Goal: Information Seeking & Learning: Learn about a topic

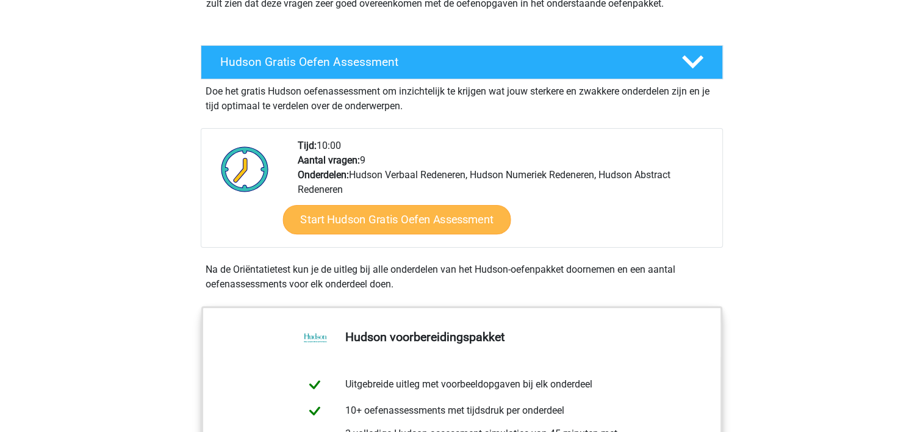
scroll to position [183, 0]
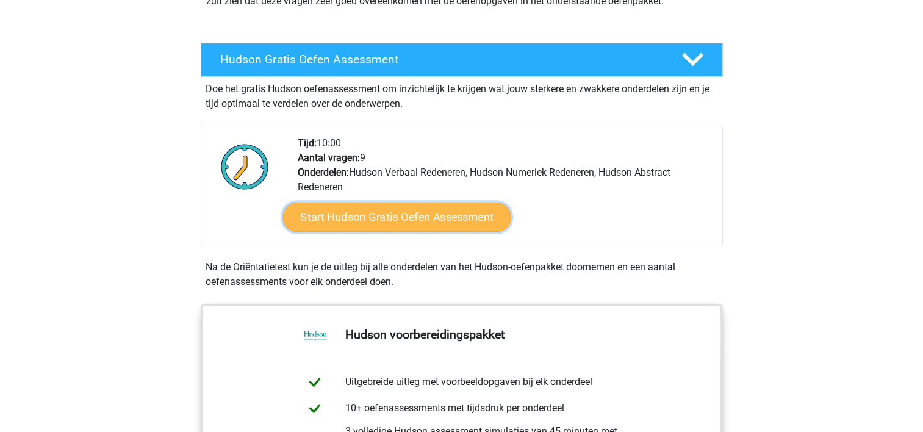
click at [378, 213] on link "Start Hudson Gratis Oefen Assessment" at bounding box center [396, 216] width 228 height 29
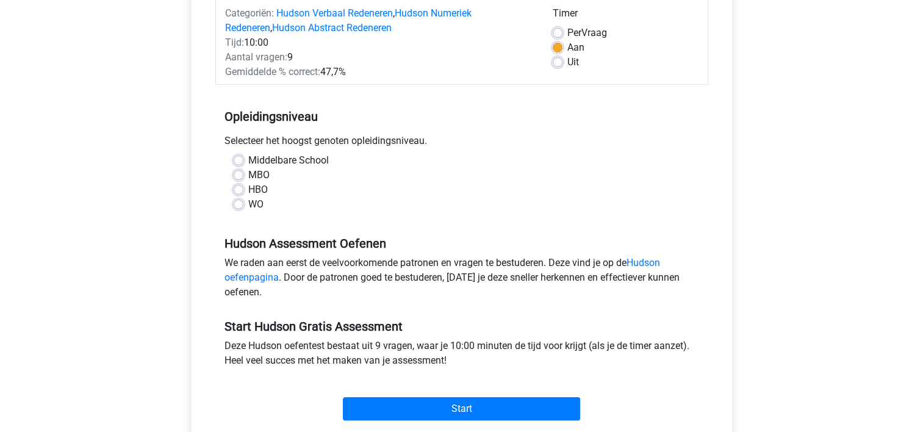
scroll to position [183, 0]
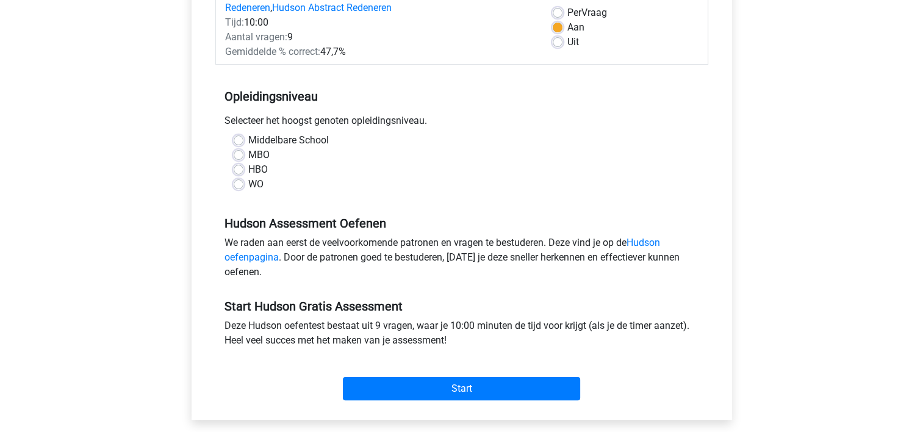
click at [244, 135] on div "Middelbare School" at bounding box center [462, 140] width 456 height 15
click at [248, 140] on label "Middelbare School" at bounding box center [288, 140] width 81 height 15
click at [239, 140] on input "Middelbare School" at bounding box center [239, 139] width 10 height 12
radio input "true"
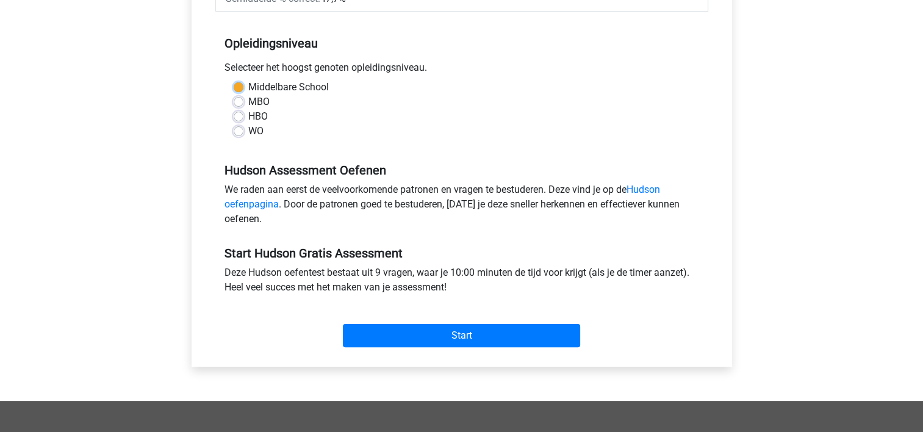
scroll to position [305, 0]
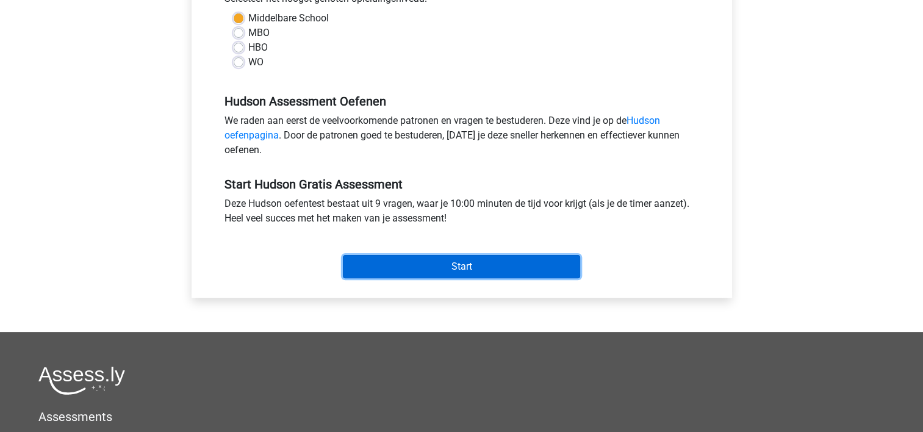
click at [490, 266] on input "Start" at bounding box center [461, 266] width 237 height 23
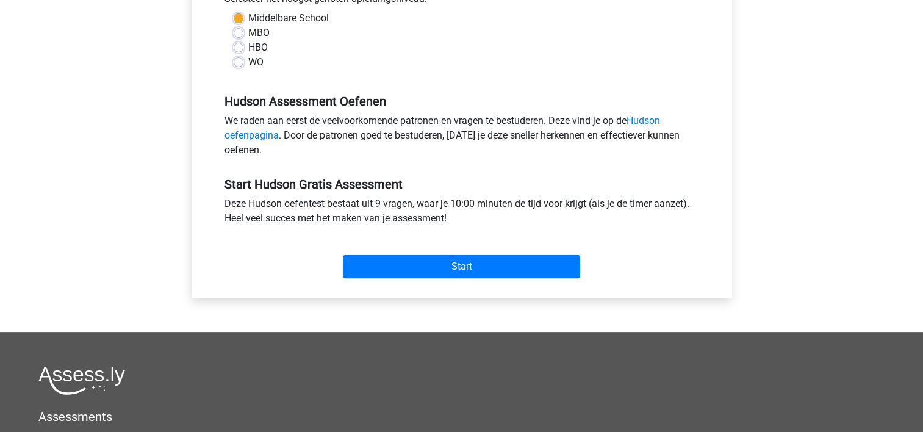
scroll to position [0, 0]
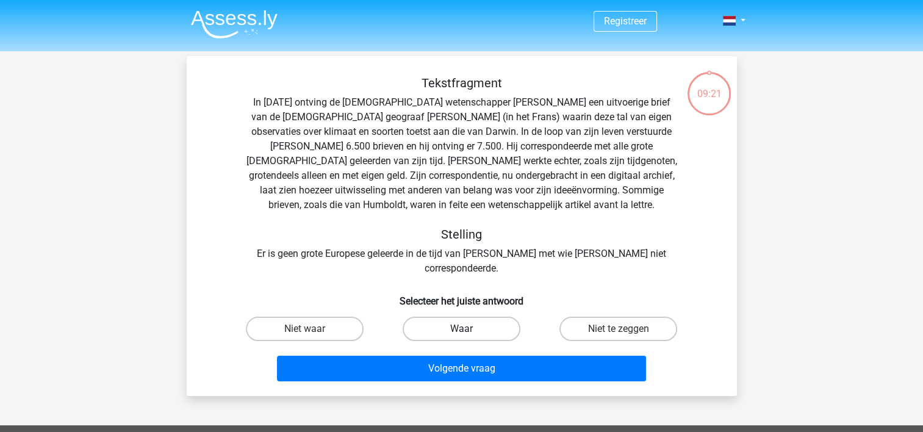
click at [459, 320] on label "Waar" at bounding box center [462, 329] width 118 height 24
click at [461, 329] on input "Waar" at bounding box center [465, 333] width 8 height 8
radio input "true"
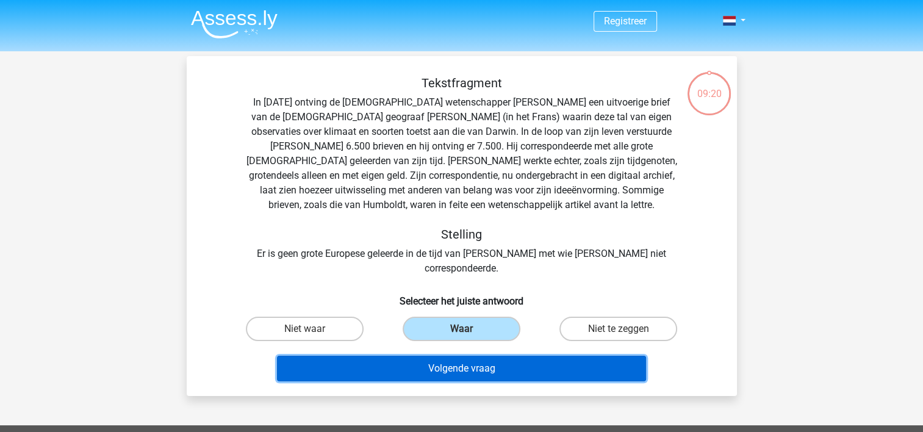
click at [466, 356] on button "Volgende vraag" at bounding box center [461, 369] width 369 height 26
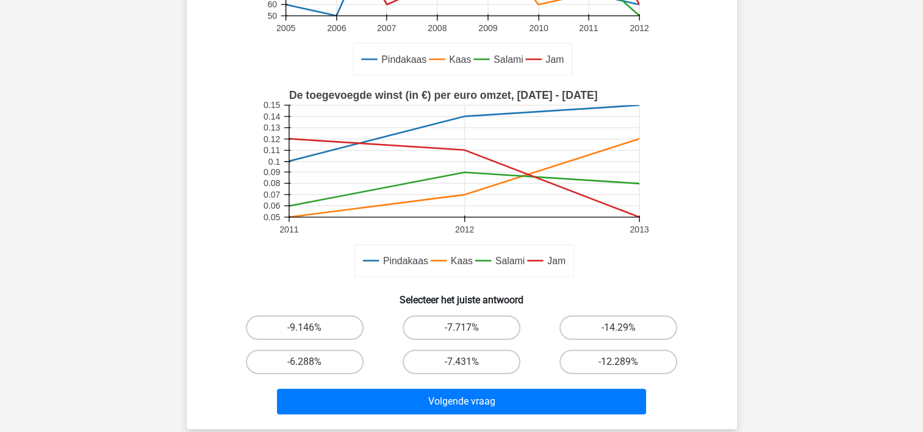
scroll to position [244, 0]
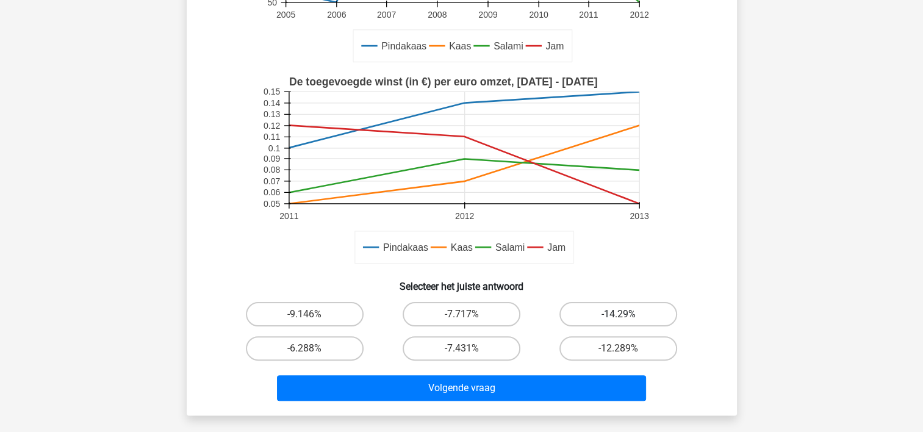
click at [584, 311] on label "-14.29%" at bounding box center [618, 314] width 118 height 24
click at [618, 314] on input "-14.29%" at bounding box center [622, 318] width 8 height 8
radio input "true"
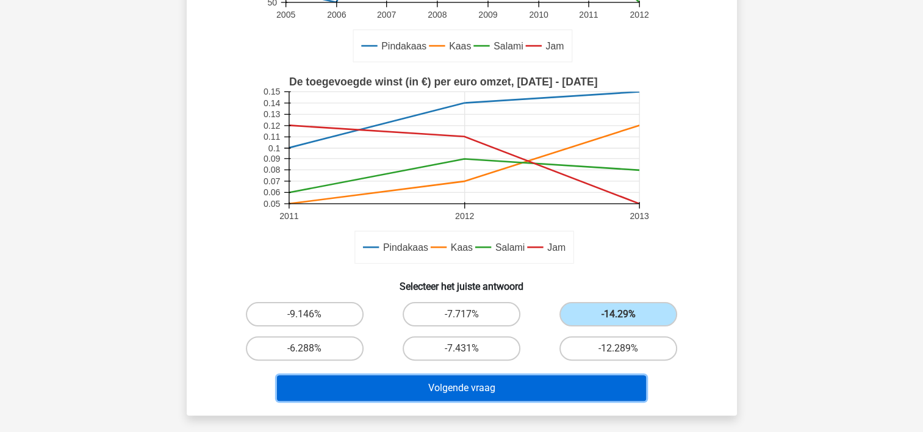
click at [507, 385] on button "Volgende vraag" at bounding box center [461, 388] width 369 height 26
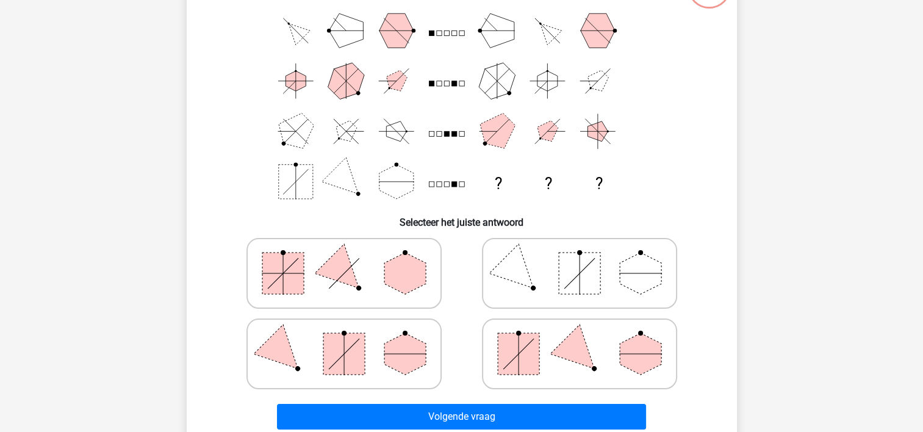
scroll to position [178, 0]
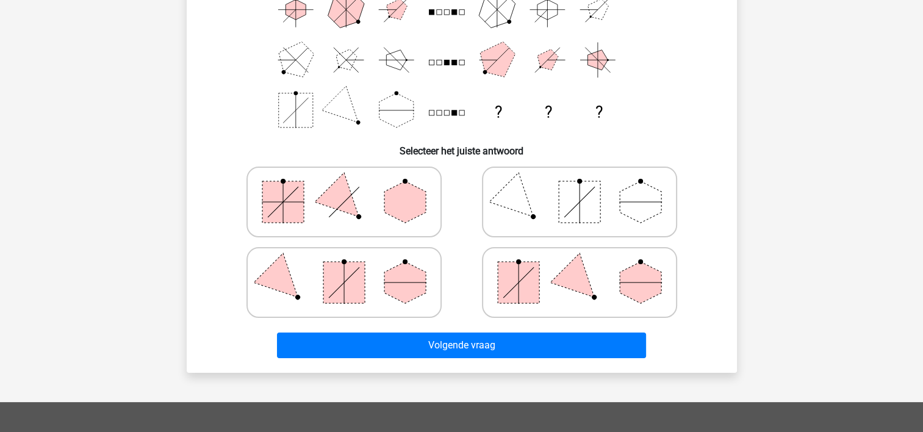
click at [332, 212] on icon at bounding box center [344, 201] width 183 height 61
click at [344, 187] on input "radio" at bounding box center [348, 183] width 8 height 8
radio input "true"
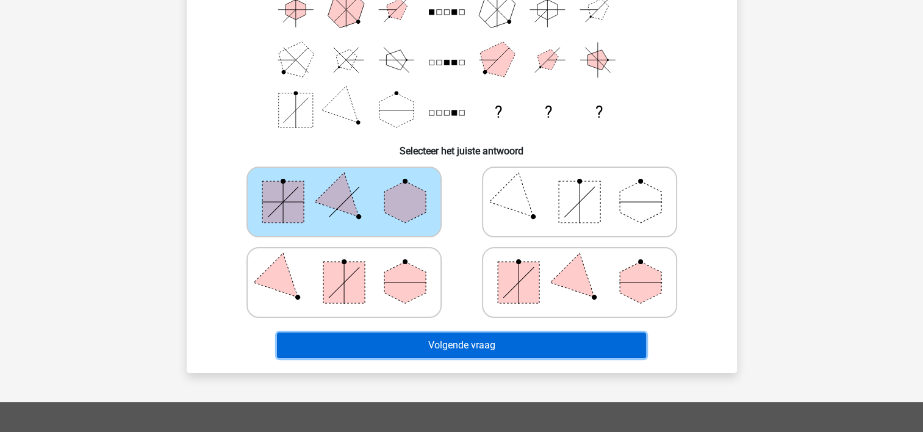
click at [445, 342] on button "Volgende vraag" at bounding box center [461, 345] width 369 height 26
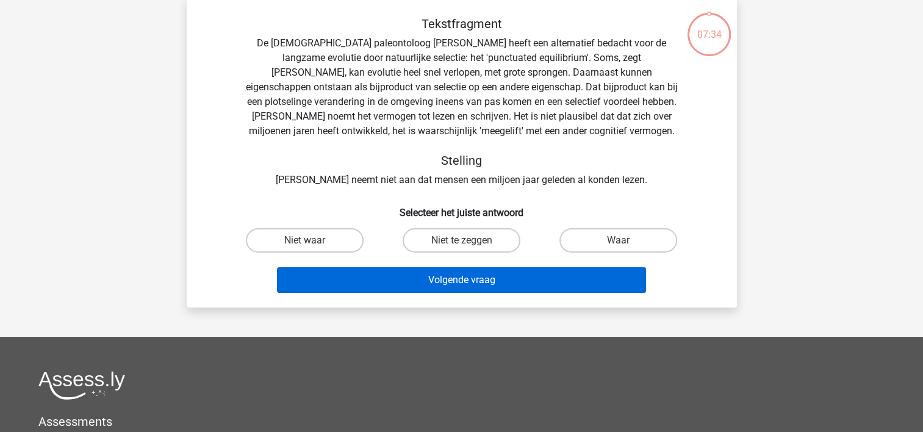
scroll to position [56, 0]
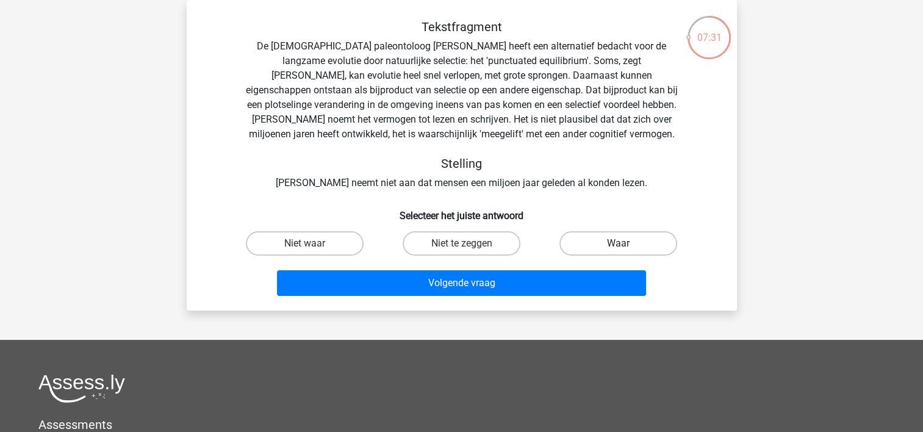
click at [612, 250] on label "Waar" at bounding box center [618, 243] width 118 height 24
click at [618, 250] on input "Waar" at bounding box center [622, 247] width 8 height 8
radio input "true"
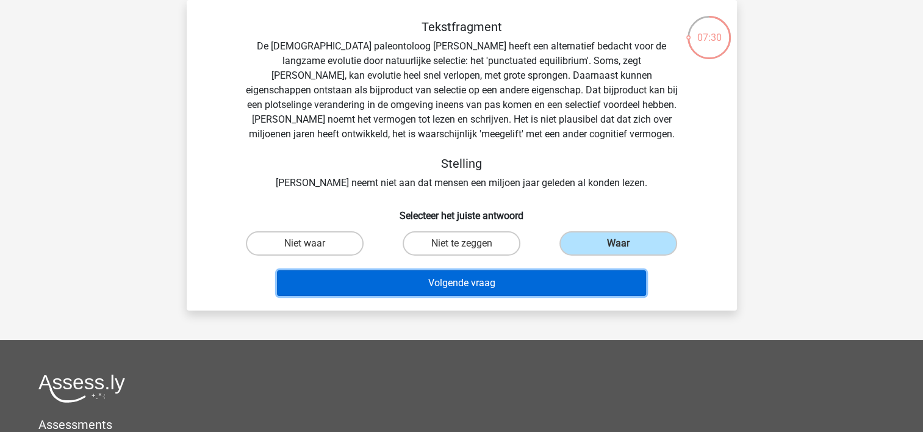
click at [535, 279] on button "Volgende vraag" at bounding box center [461, 283] width 369 height 26
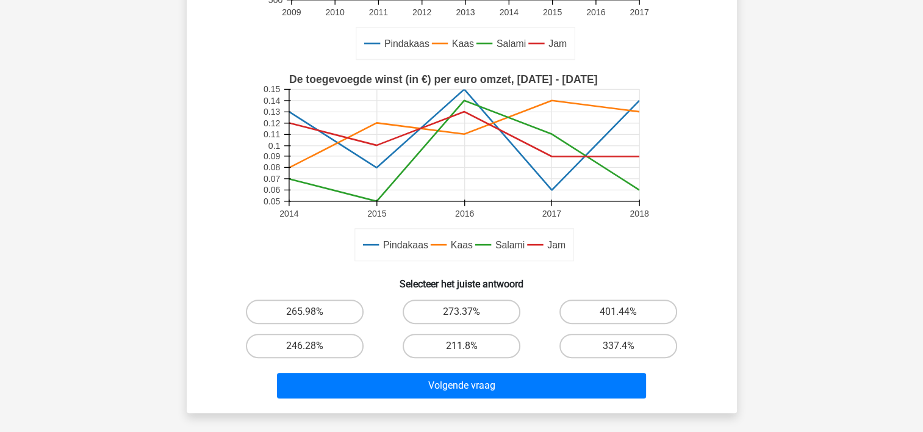
scroll to position [305, 0]
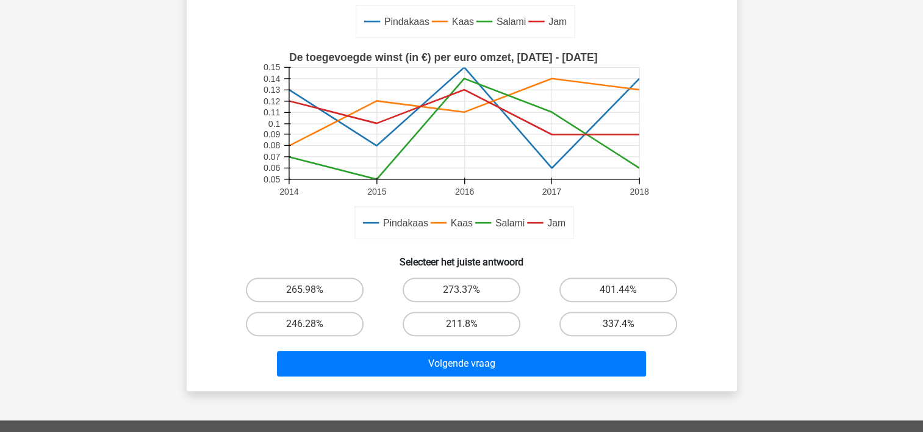
click at [603, 323] on label "337.4%" at bounding box center [618, 324] width 118 height 24
click at [618, 324] on input "337.4%" at bounding box center [622, 328] width 8 height 8
radio input "true"
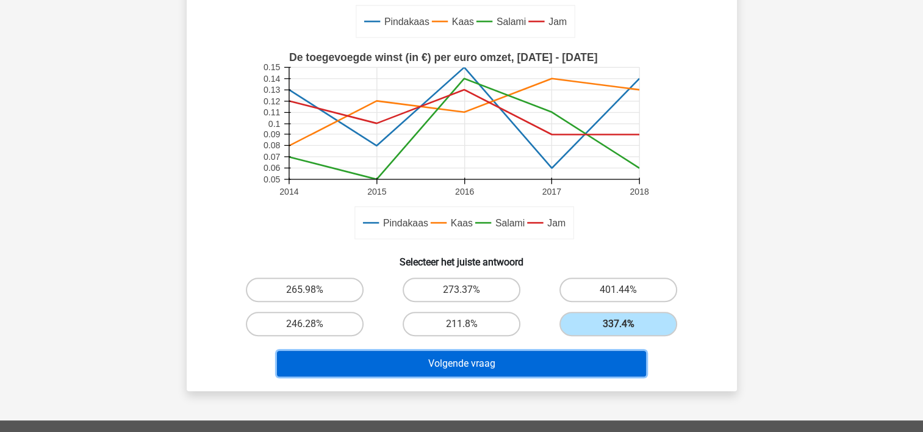
click at [442, 363] on button "Volgende vraag" at bounding box center [461, 364] width 369 height 26
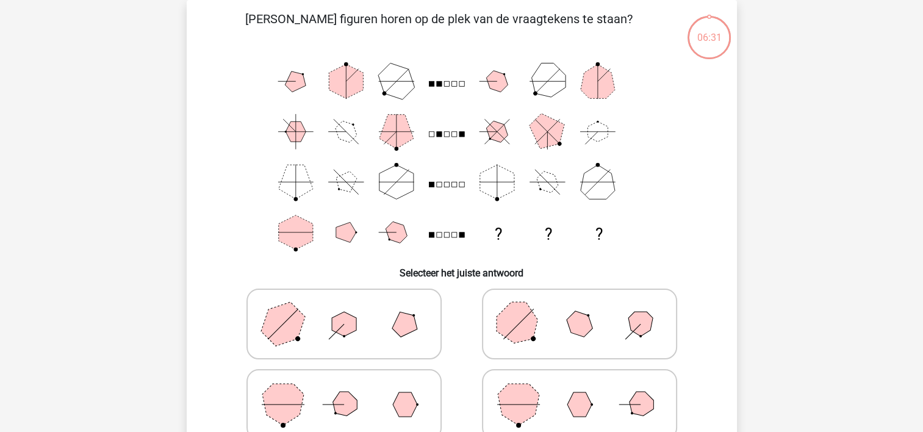
scroll to position [178, 0]
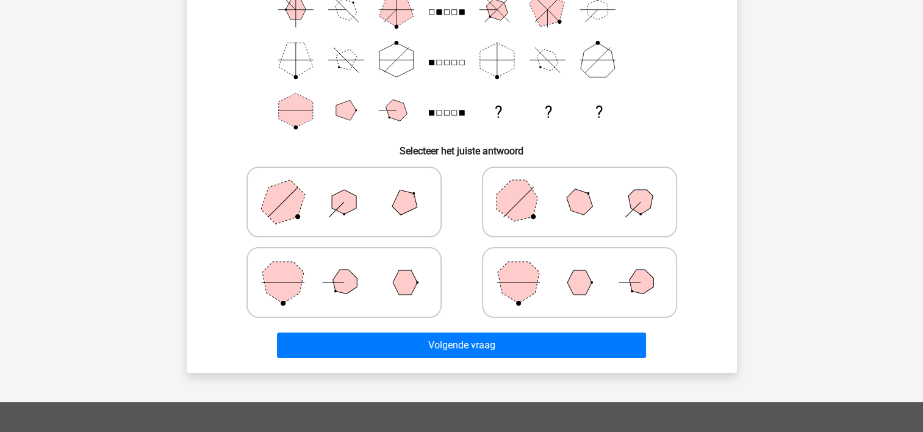
click at [446, 329] on div "Volgende vraag" at bounding box center [461, 343] width 511 height 40
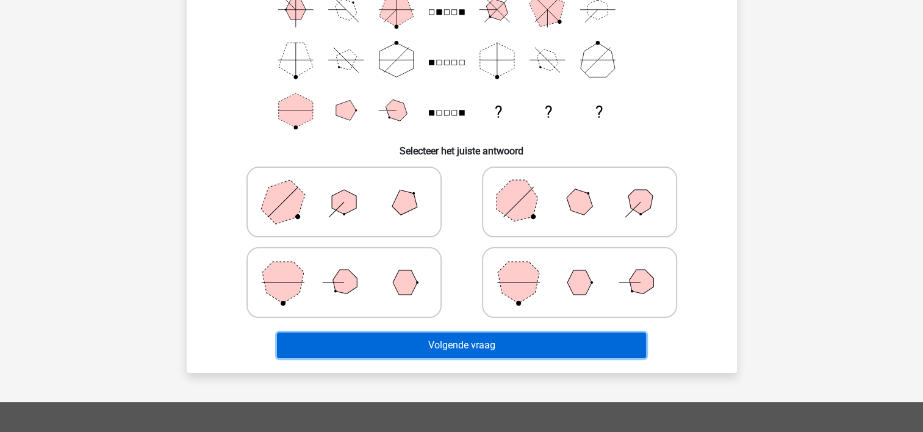
click at [444, 338] on button "Volgende vraag" at bounding box center [461, 345] width 369 height 26
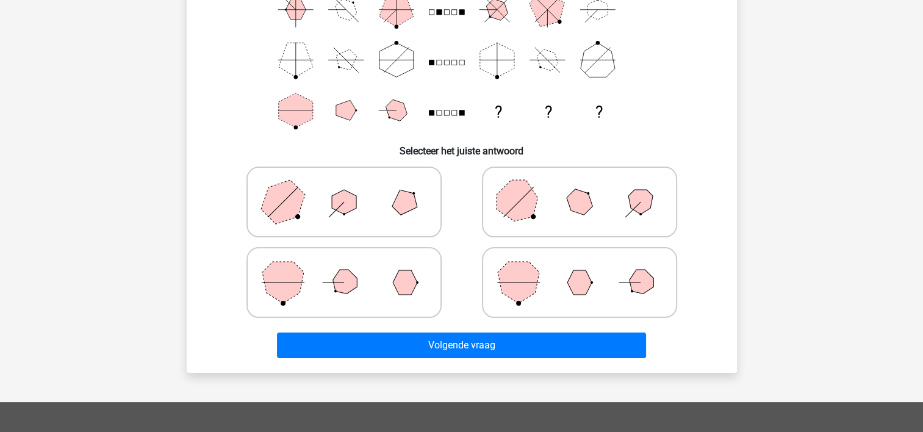
click at [373, 192] on icon at bounding box center [344, 201] width 183 height 61
click at [352, 187] on input "radio" at bounding box center [348, 183] width 8 height 8
radio input "true"
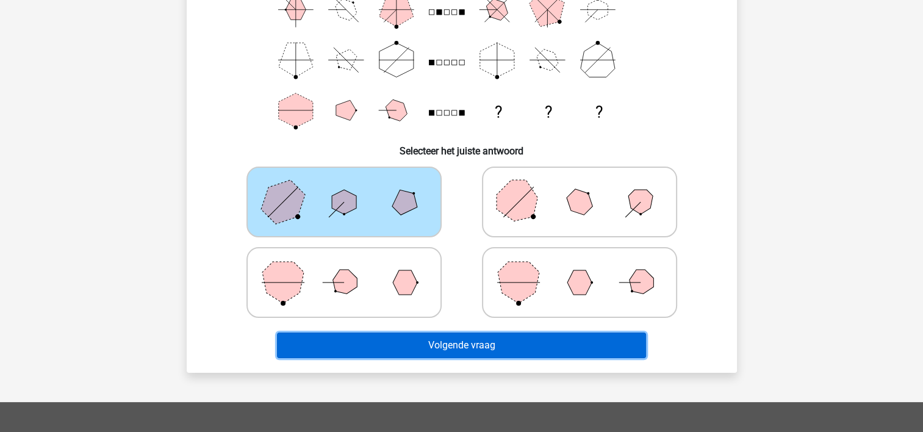
click at [451, 346] on button "Volgende vraag" at bounding box center [461, 345] width 369 height 26
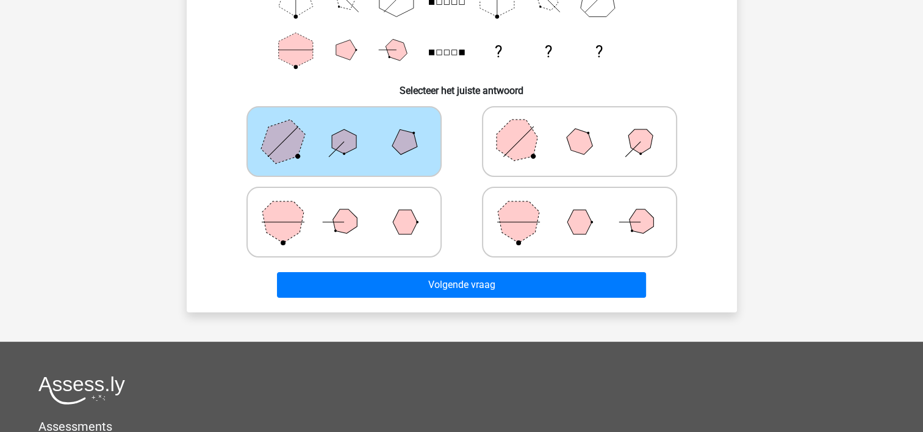
scroll to position [239, 0]
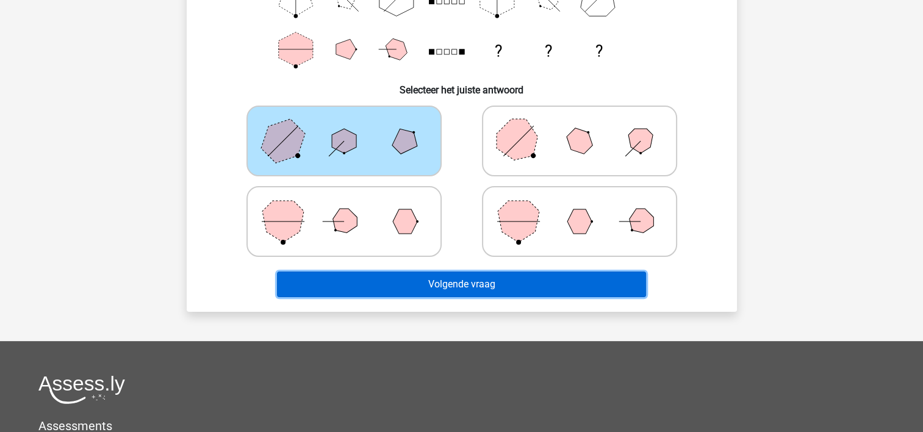
click at [465, 278] on button "Volgende vraag" at bounding box center [461, 284] width 369 height 26
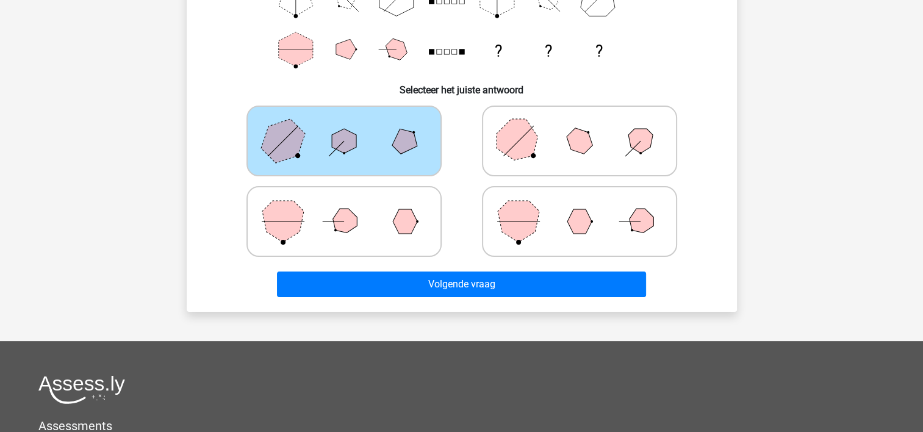
click at [586, 168] on icon at bounding box center [579, 140] width 183 height 61
click at [586, 126] on input "radio" at bounding box center [583, 122] width 8 height 8
radio input "true"
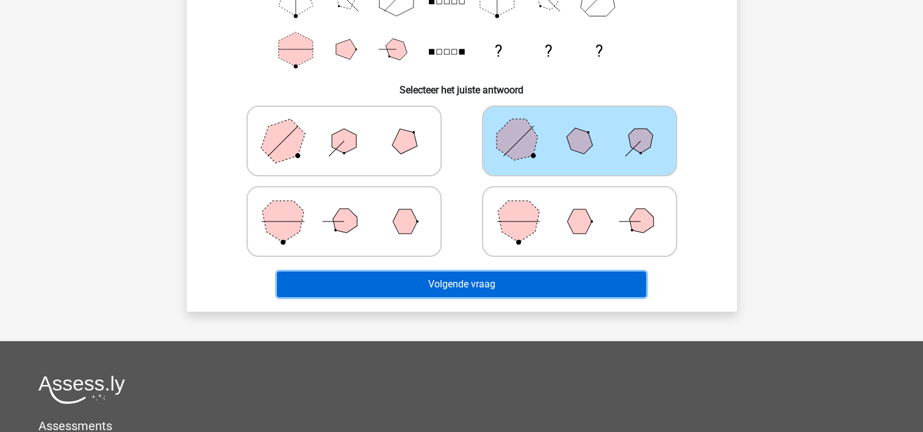
click at [483, 293] on button "Volgende vraag" at bounding box center [461, 284] width 369 height 26
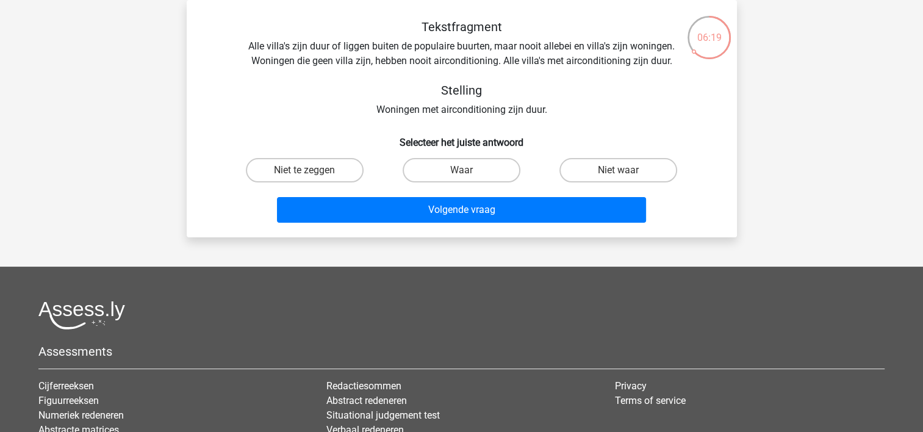
scroll to position [0, 0]
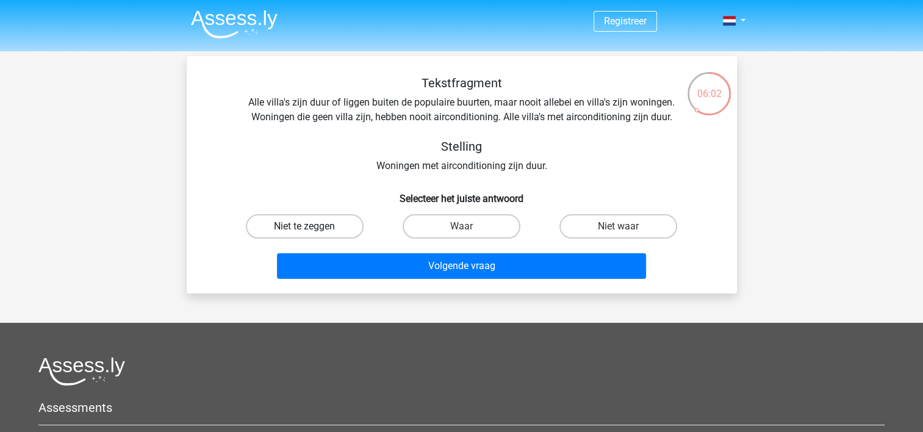
click at [305, 223] on label "Niet te zeggen" at bounding box center [305, 226] width 118 height 24
click at [305, 226] on input "Niet te zeggen" at bounding box center [308, 230] width 8 height 8
radio input "true"
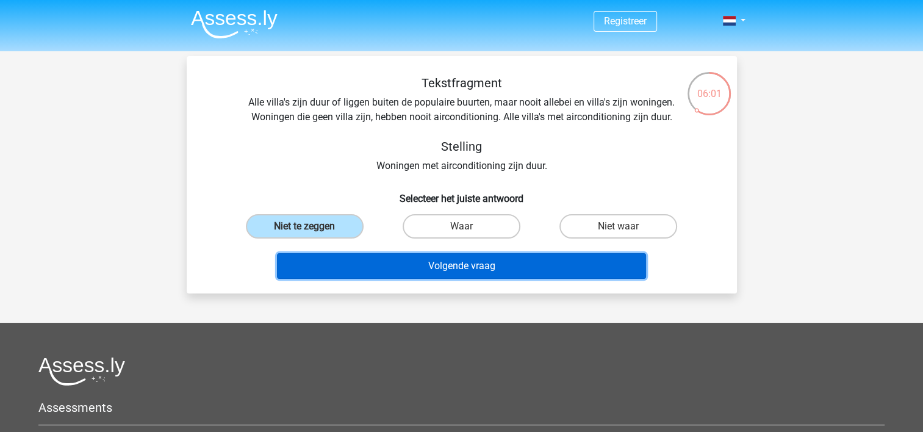
click at [500, 267] on button "Volgende vraag" at bounding box center [461, 266] width 369 height 26
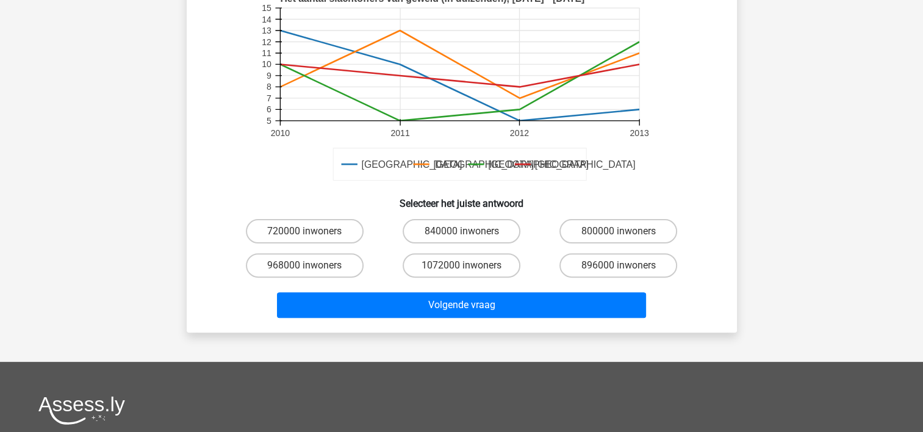
scroll to position [361, 0]
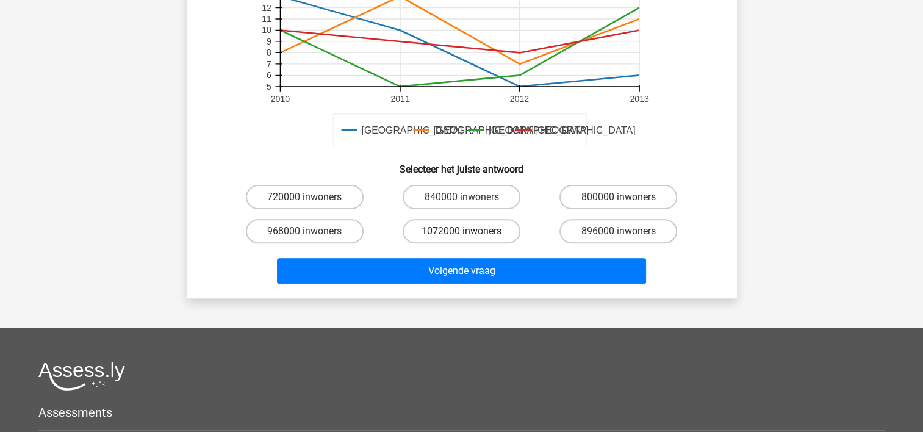
click at [449, 226] on label "1072000 inwoners" at bounding box center [462, 231] width 118 height 24
click at [461, 231] on input "1072000 inwoners" at bounding box center [465, 235] width 8 height 8
radio input "true"
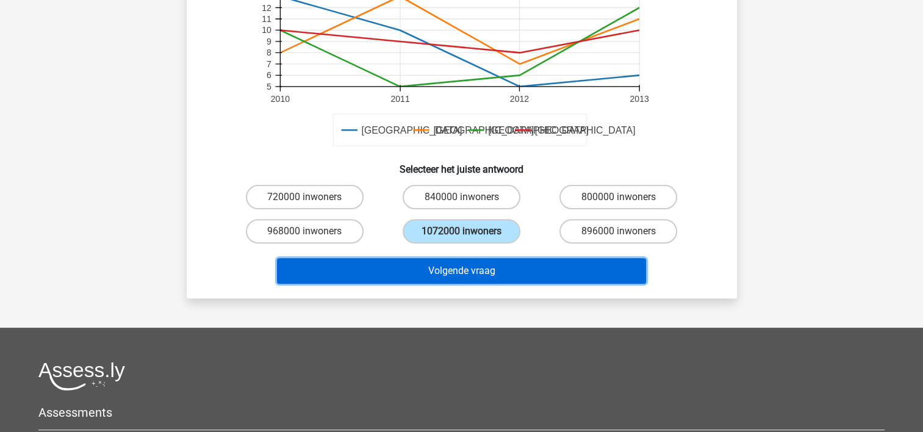
click at [454, 268] on button "Volgende vraag" at bounding box center [461, 271] width 369 height 26
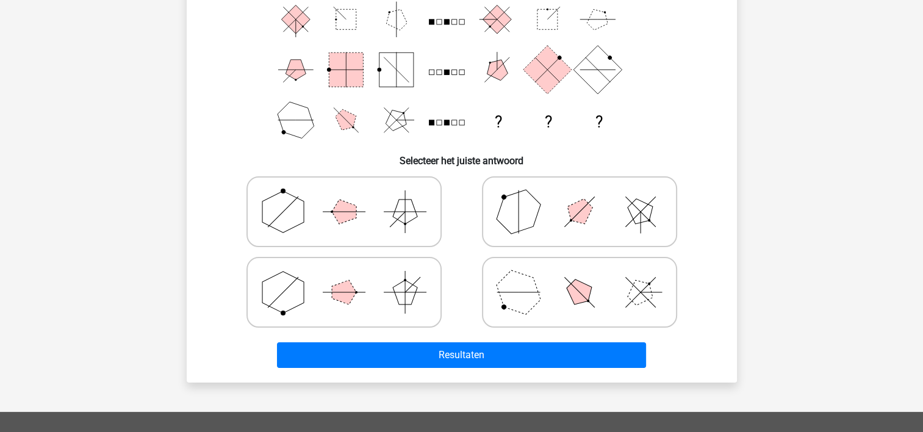
scroll to position [244, 0]
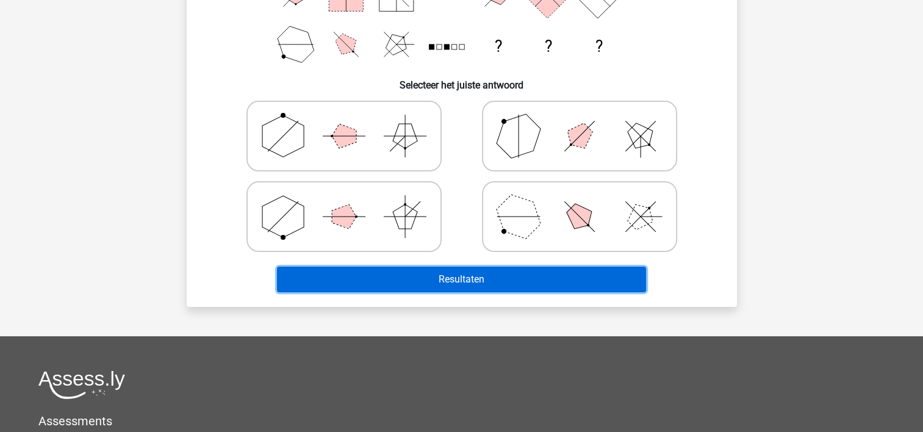
click at [440, 272] on button "Resultaten" at bounding box center [461, 280] width 369 height 26
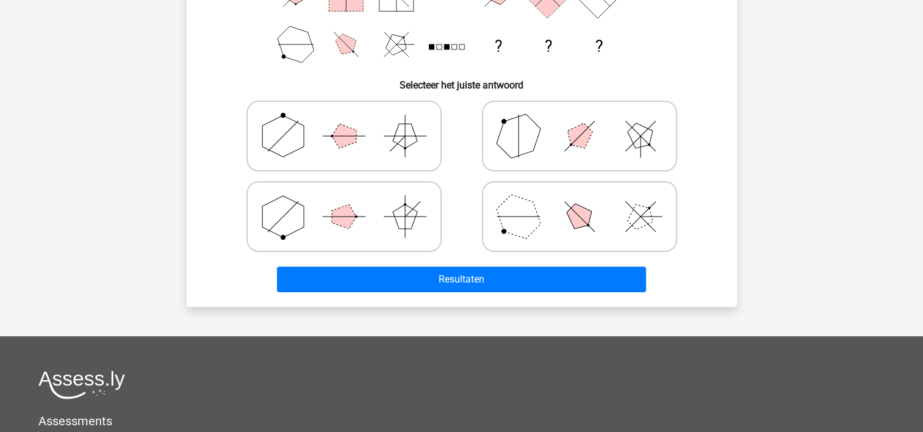
drag, startPoint x: 551, startPoint y: 209, endPoint x: 521, endPoint y: 224, distance: 33.6
click at [551, 209] on icon at bounding box center [579, 216] width 183 height 61
click at [579, 201] on input "radio" at bounding box center [583, 197] width 8 height 8
radio input "true"
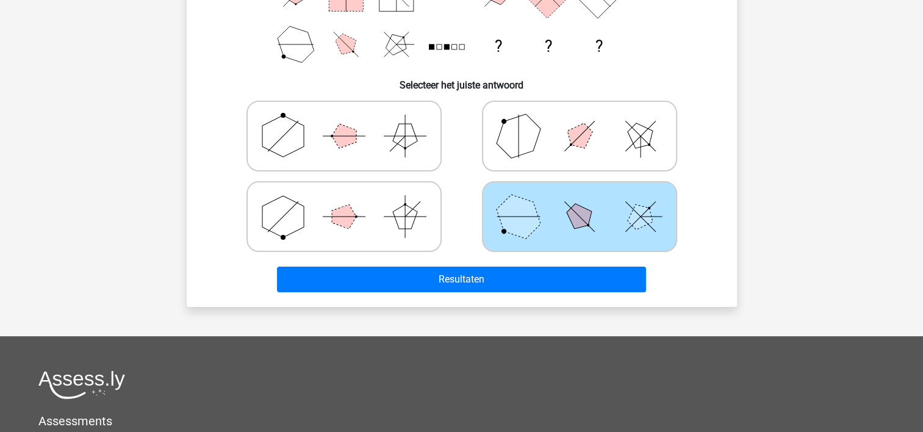
click at [485, 263] on div "Resultaten" at bounding box center [461, 277] width 511 height 40
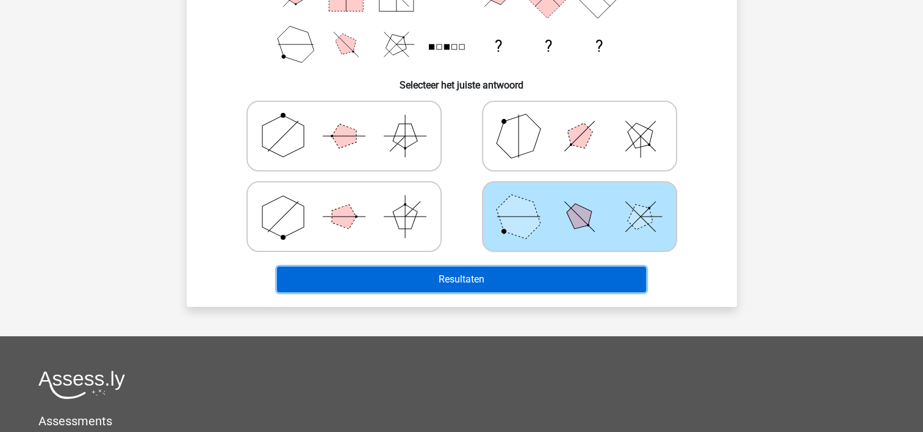
click at [457, 270] on button "Resultaten" at bounding box center [461, 280] width 369 height 26
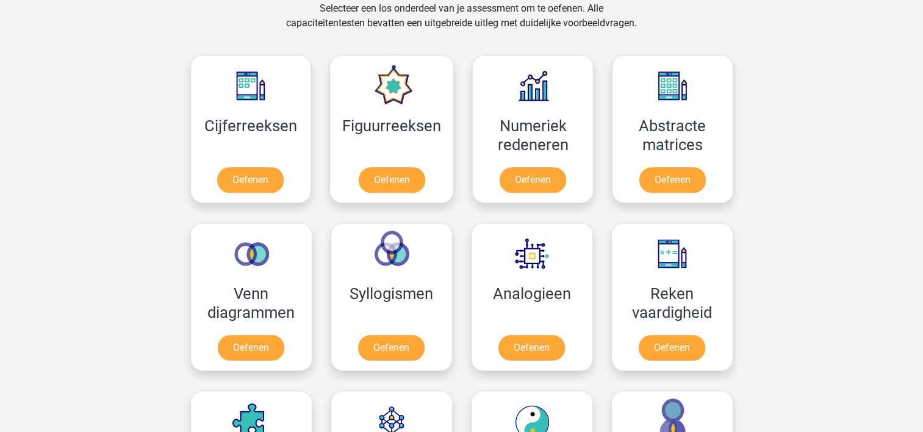
scroll to position [549, 0]
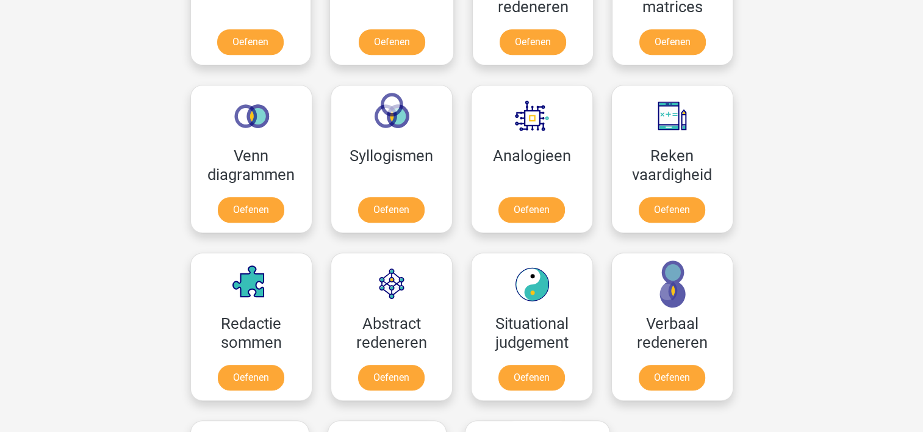
scroll to position [488, 0]
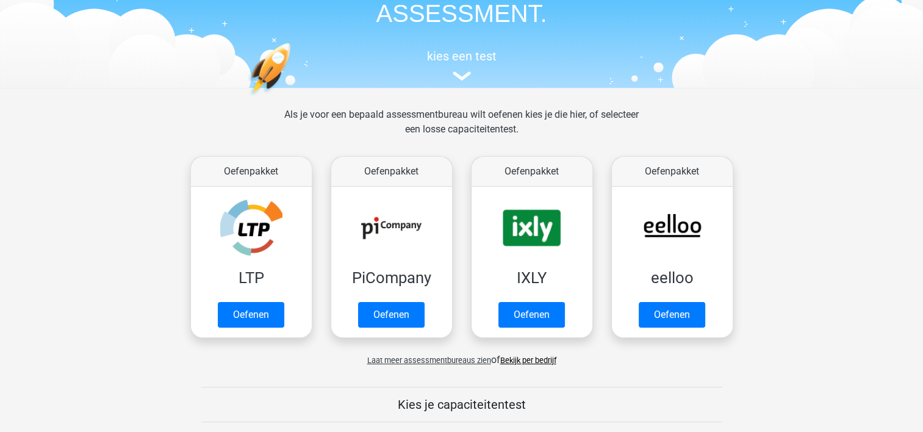
scroll to position [122, 0]
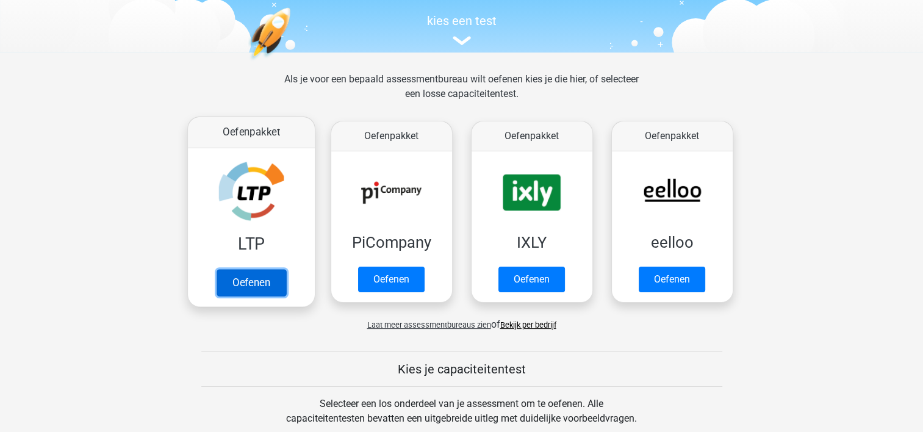
click at [244, 293] on link "Oefenen" at bounding box center [251, 282] width 70 height 27
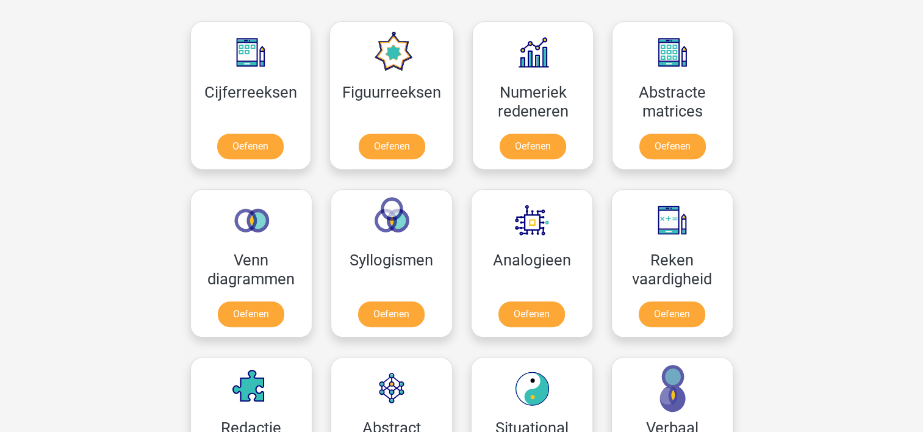
scroll to position [549, 0]
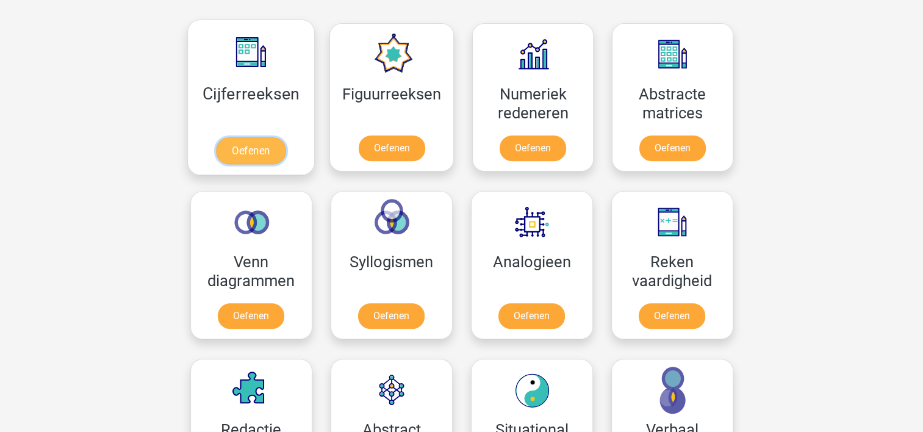
click at [225, 137] on link "Oefenen" at bounding box center [251, 150] width 70 height 27
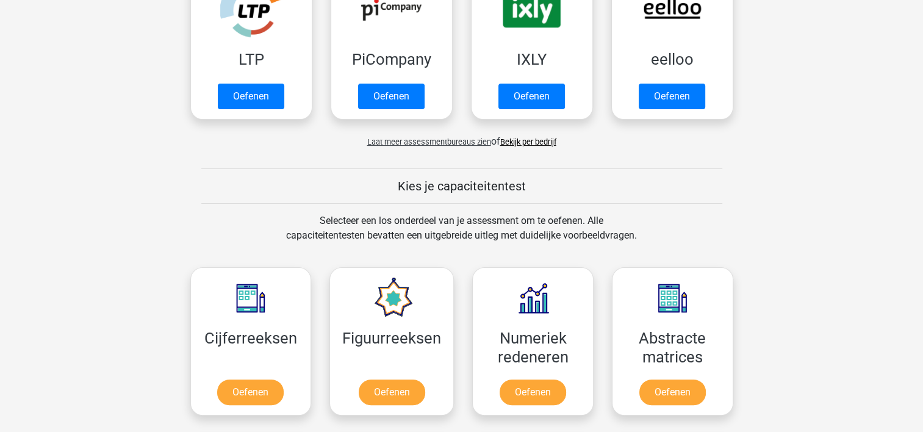
scroll to position [0, 0]
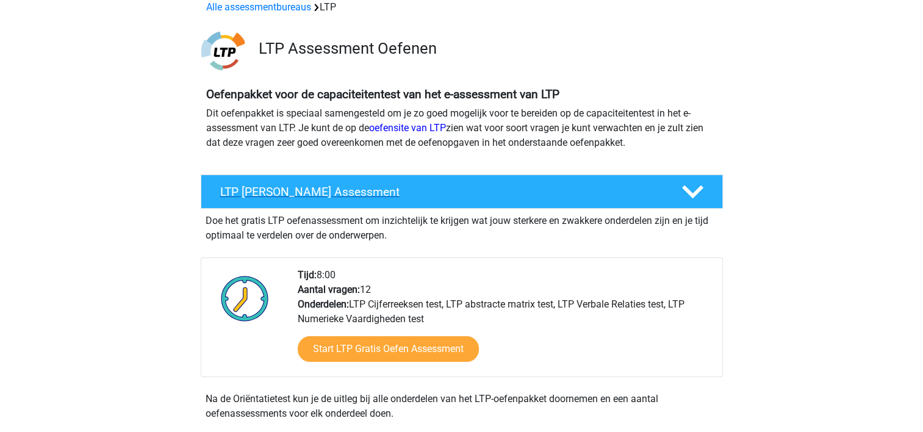
scroll to position [122, 0]
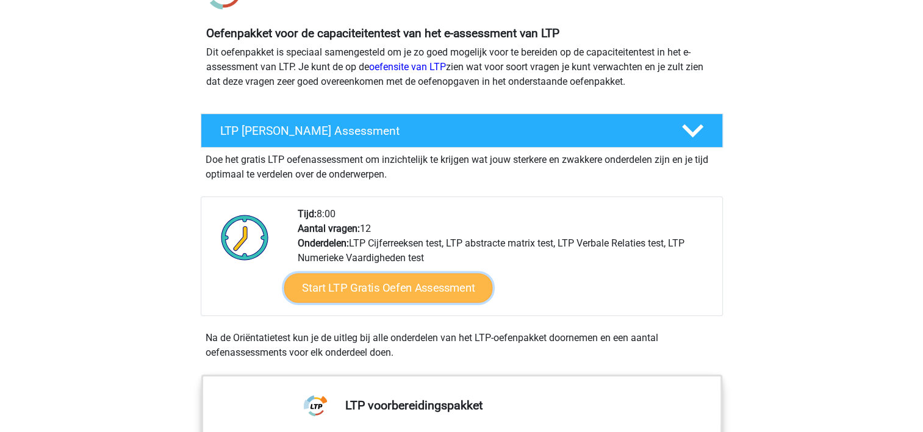
click at [364, 290] on link "Start LTP Gratis Oefen Assessment" at bounding box center [388, 287] width 209 height 29
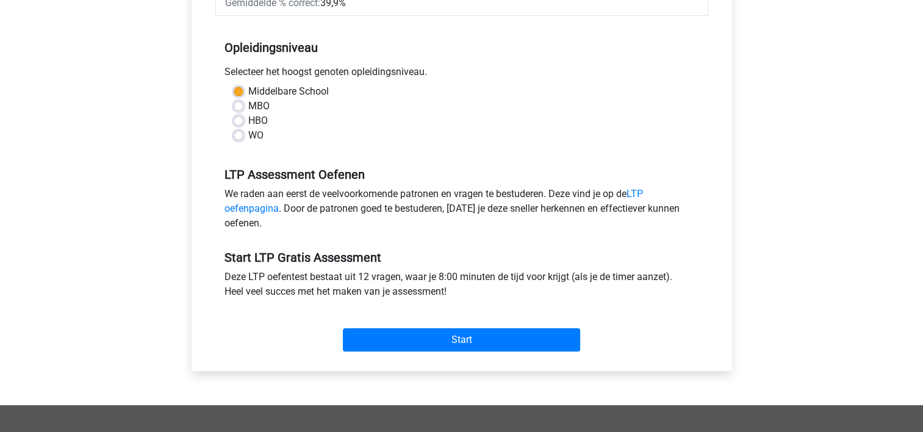
scroll to position [244, 0]
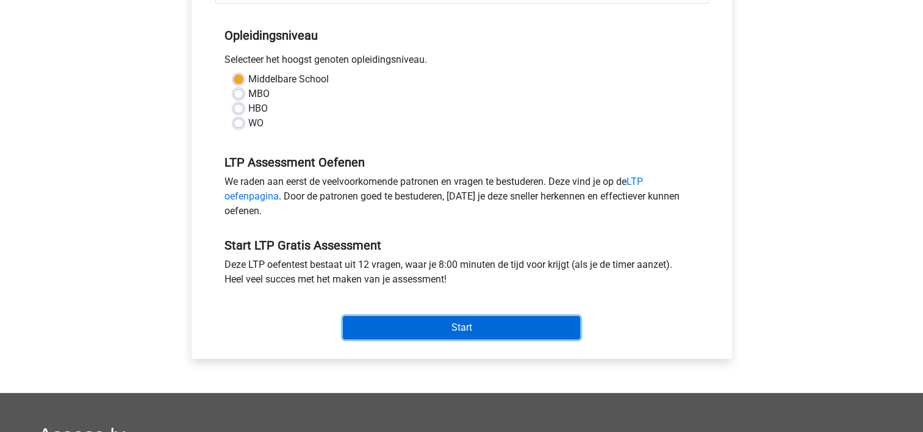
click at [483, 329] on input "Start" at bounding box center [461, 327] width 237 height 23
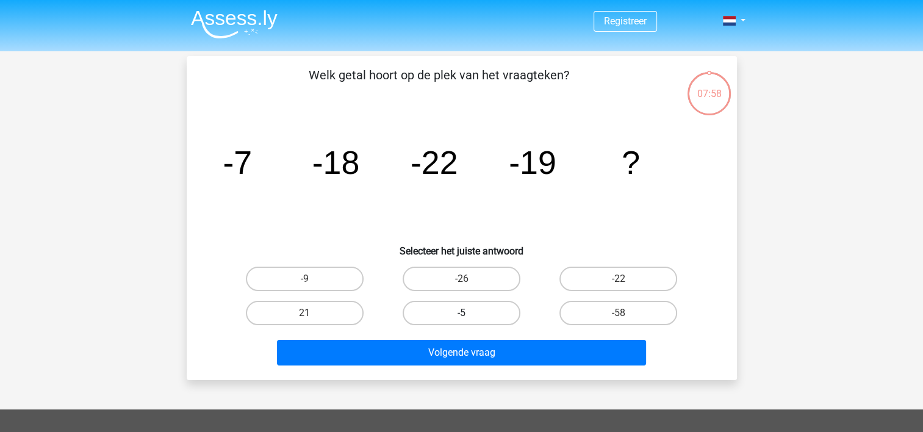
click at [449, 321] on label "-5" at bounding box center [462, 313] width 118 height 24
click at [461, 321] on input "-5" at bounding box center [465, 317] width 8 height 8
radio input "true"
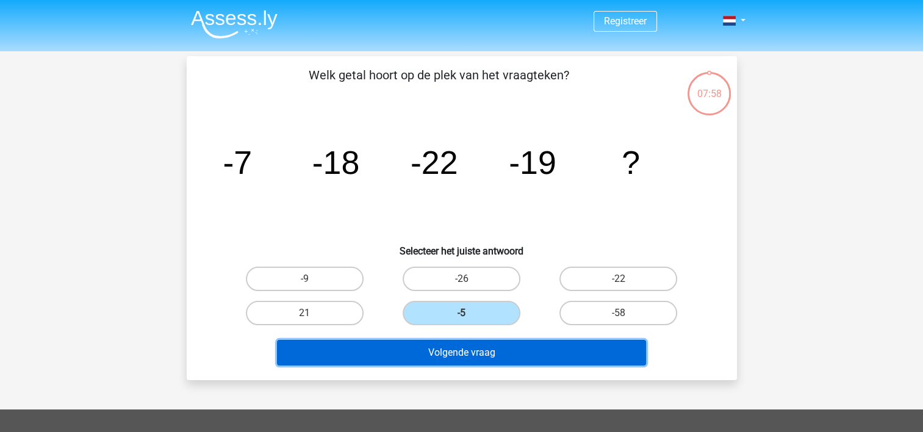
click at [452, 362] on button "Volgende vraag" at bounding box center [461, 353] width 369 height 26
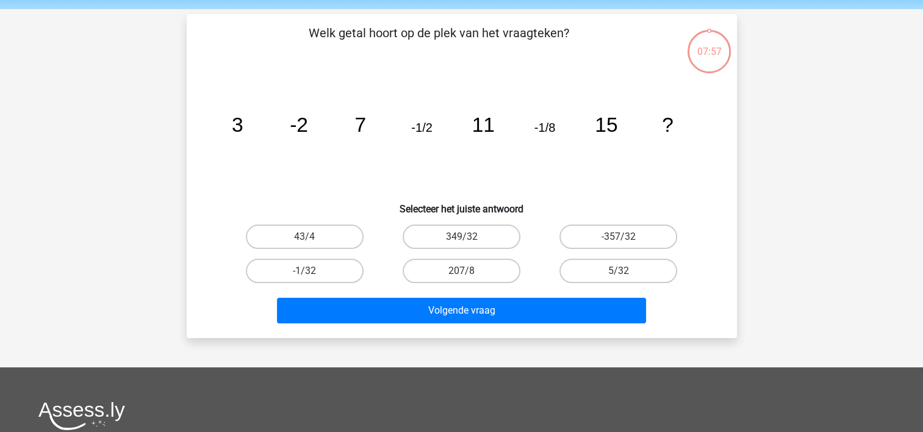
scroll to position [56, 0]
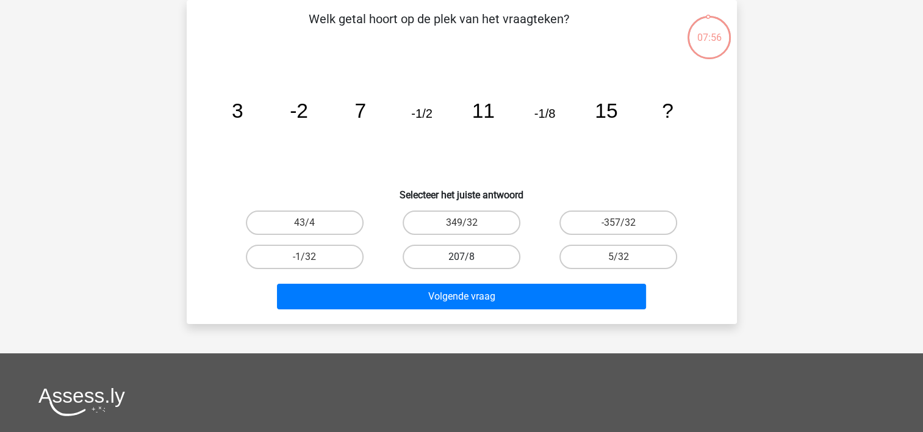
click at [457, 257] on label "207/8" at bounding box center [462, 257] width 118 height 24
click at [461, 257] on input "207/8" at bounding box center [465, 261] width 8 height 8
radio input "true"
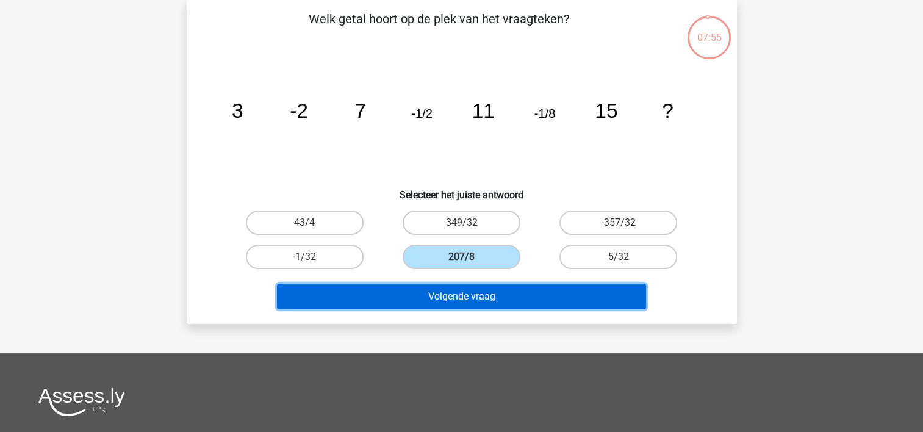
click at [456, 285] on button "Volgende vraag" at bounding box center [461, 297] width 369 height 26
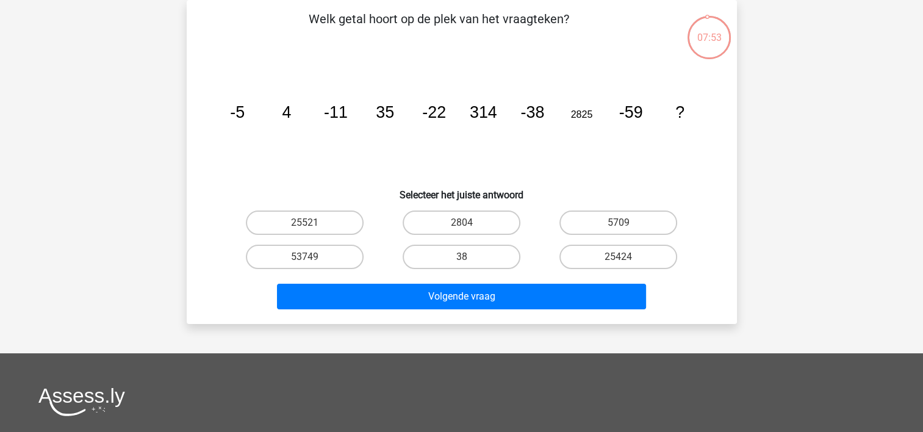
click at [461, 260] on input "38" at bounding box center [465, 261] width 8 height 8
radio input "true"
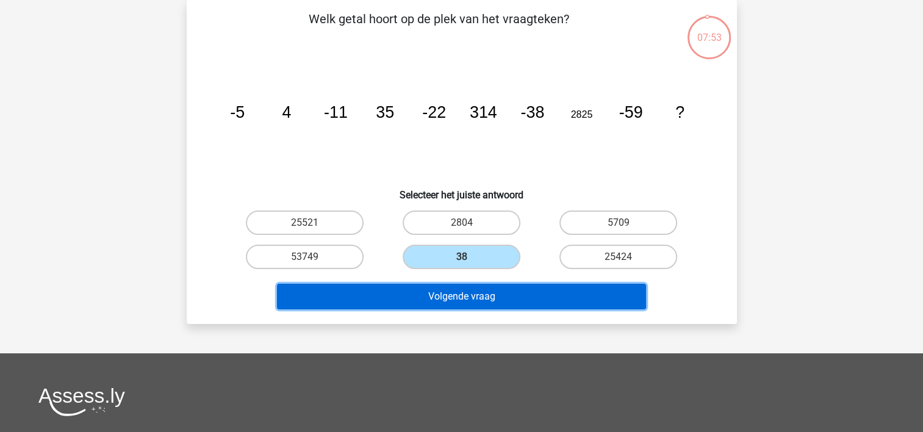
click at [459, 296] on button "Volgende vraag" at bounding box center [461, 297] width 369 height 26
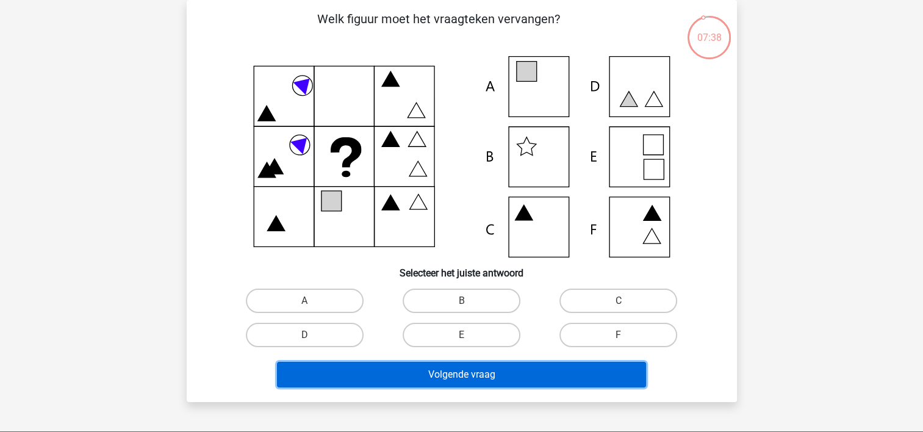
click at [464, 374] on button "Volgende vraag" at bounding box center [461, 375] width 369 height 26
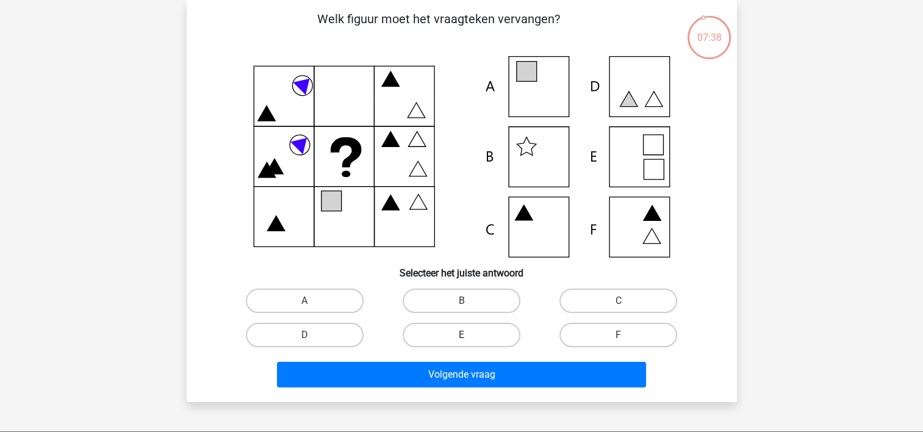
click at [461, 327] on label "E" at bounding box center [462, 335] width 118 height 24
click at [461, 335] on input "E" at bounding box center [465, 339] width 8 height 8
radio input "true"
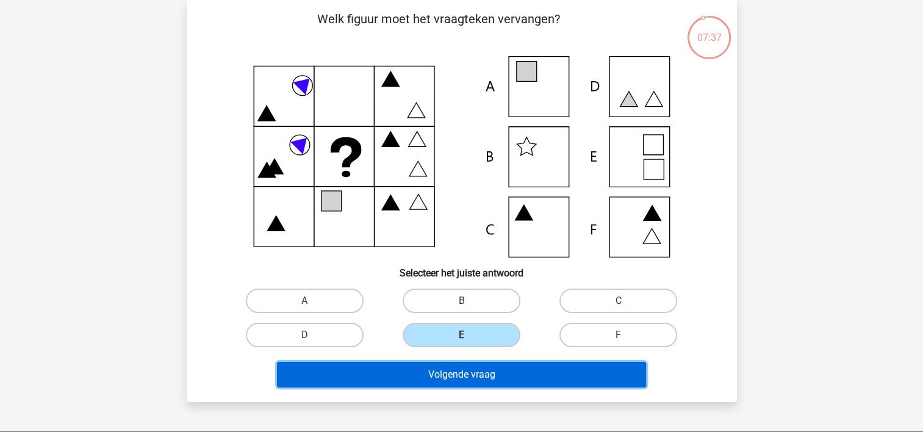
click at [451, 364] on button "Volgende vraag" at bounding box center [461, 375] width 369 height 26
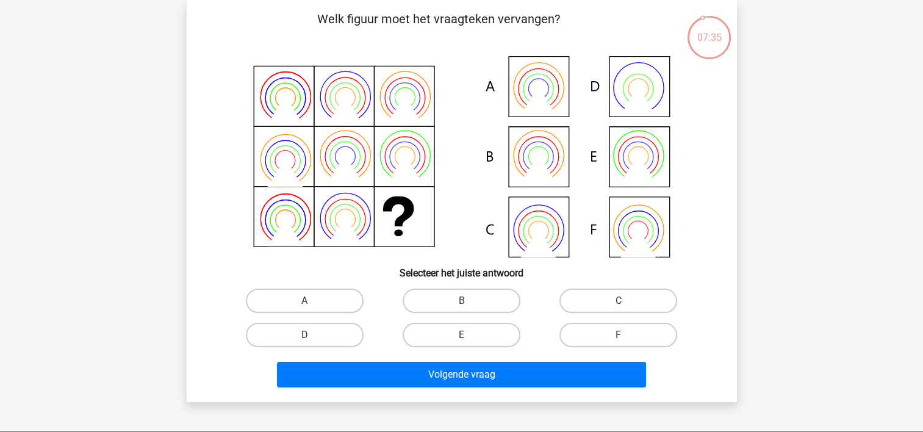
drag, startPoint x: 637, startPoint y: 338, endPoint x: 625, endPoint y: 342, distance: 12.7
click at [637, 338] on label "F" at bounding box center [618, 335] width 118 height 24
click at [626, 338] on input "F" at bounding box center [622, 339] width 8 height 8
radio input "true"
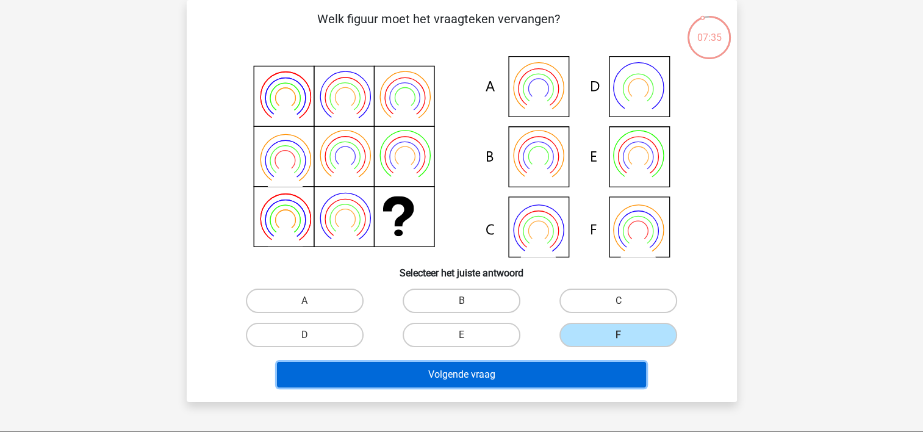
click at [542, 375] on button "Volgende vraag" at bounding box center [461, 375] width 369 height 26
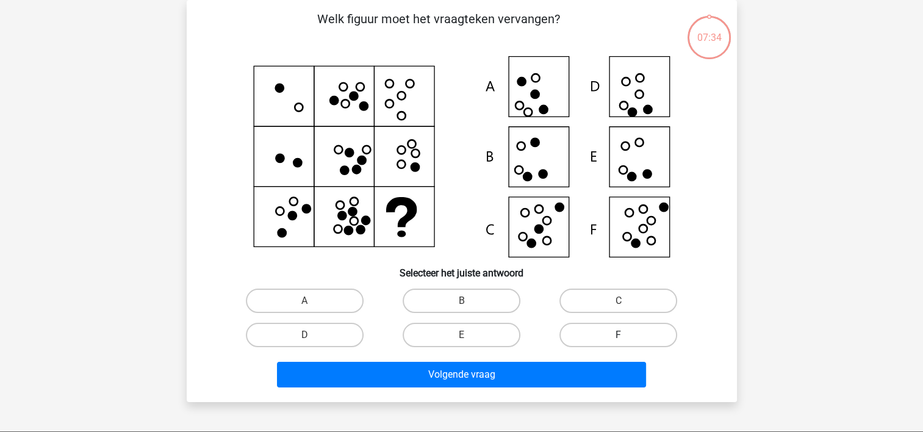
drag, startPoint x: 610, startPoint y: 320, endPoint x: 607, endPoint y: 332, distance: 12.4
click at [610, 327] on div "F" at bounding box center [618, 335] width 157 height 34
click at [607, 332] on label "F" at bounding box center [618, 335] width 118 height 24
click at [618, 335] on input "F" at bounding box center [622, 339] width 8 height 8
radio input "true"
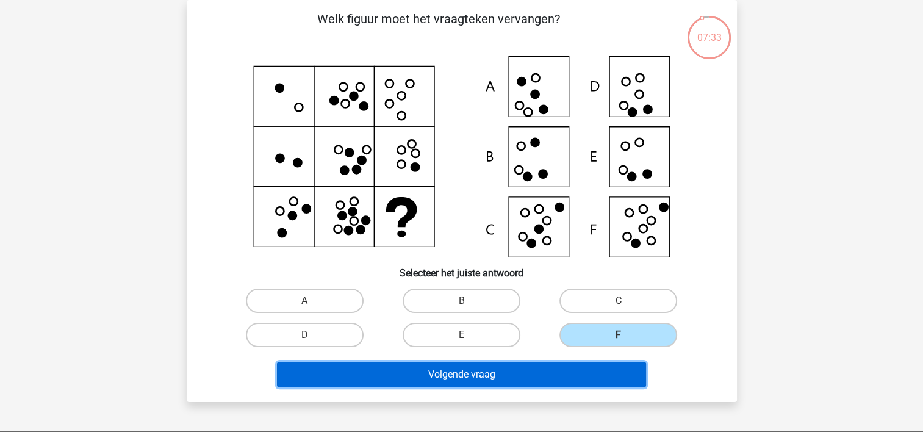
click at [559, 367] on button "Volgende vraag" at bounding box center [461, 375] width 369 height 26
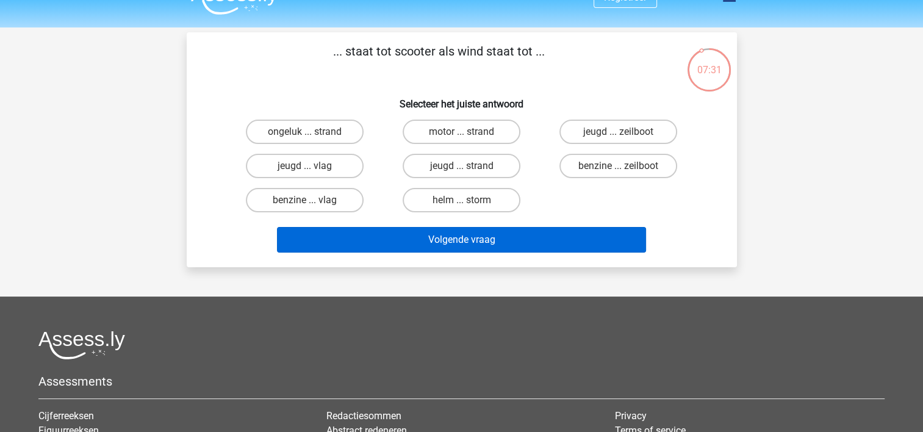
scroll to position [0, 0]
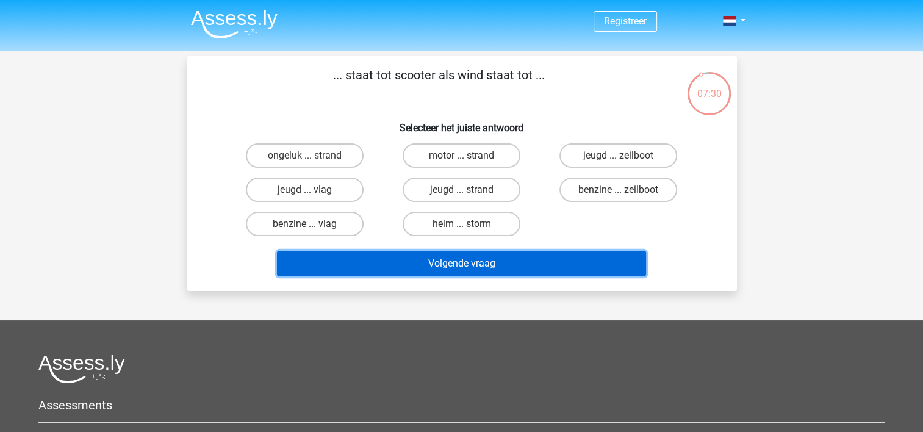
click at [480, 261] on button "Volgende vraag" at bounding box center [461, 264] width 369 height 26
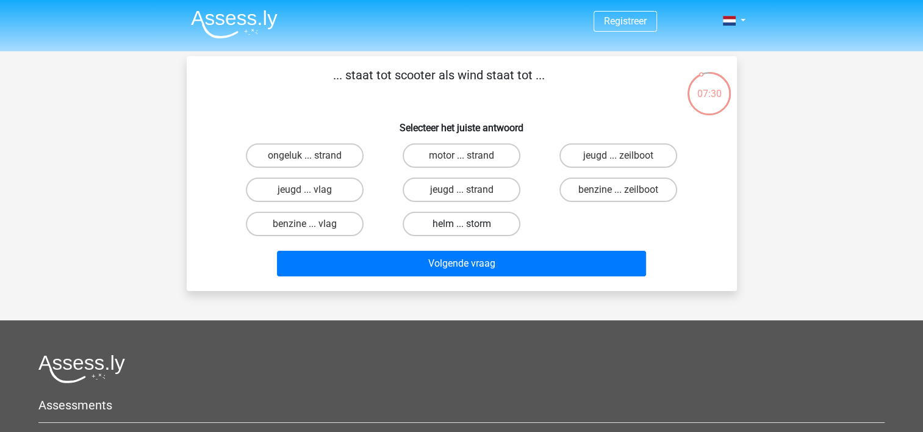
click at [474, 231] on label "helm ... storm" at bounding box center [462, 224] width 118 height 24
click at [469, 231] on input "helm ... storm" at bounding box center [465, 228] width 8 height 8
radio input "true"
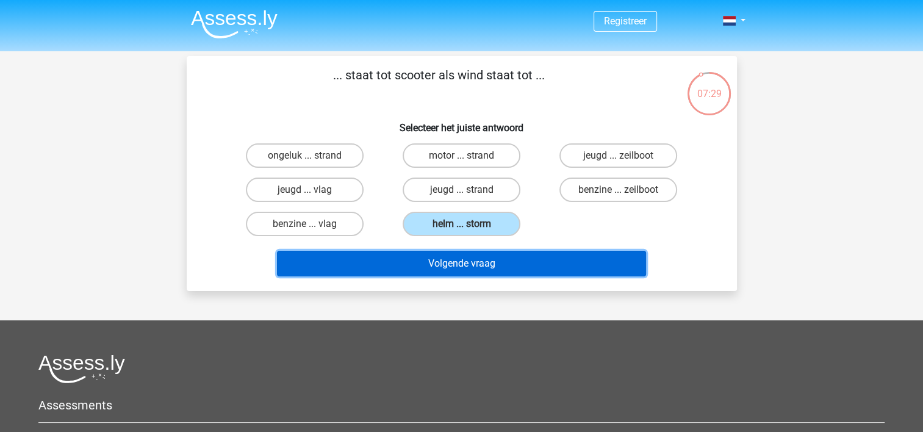
click at [473, 264] on button "Volgende vraag" at bounding box center [461, 264] width 369 height 26
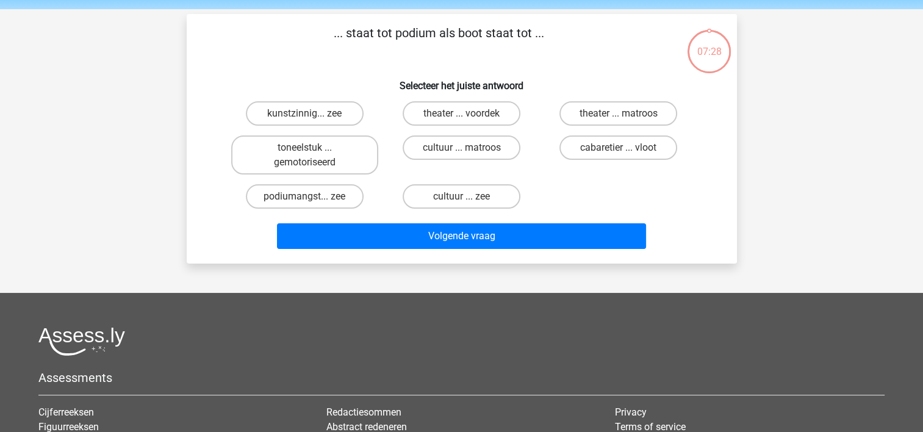
scroll to position [56, 0]
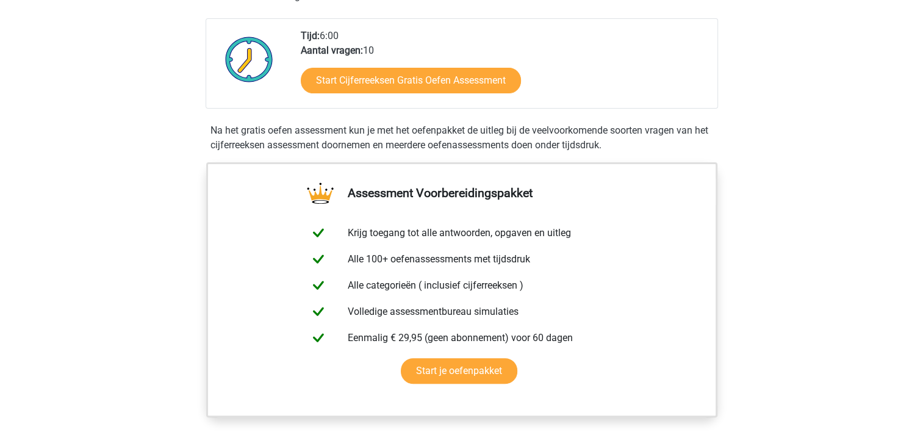
scroll to position [305, 0]
